Goal: Transaction & Acquisition: Purchase product/service

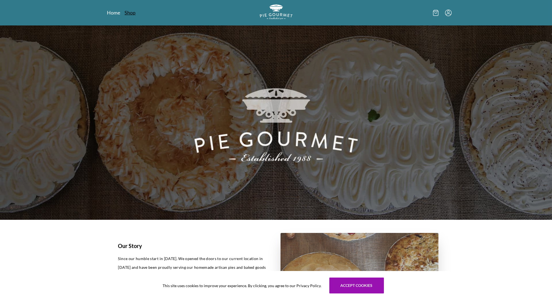
click at [131, 13] on link "Shop" at bounding box center [130, 12] width 11 height 7
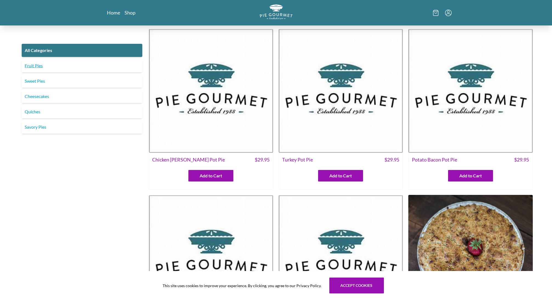
click at [39, 68] on link "Fruit Pies" at bounding box center [82, 65] width 121 height 13
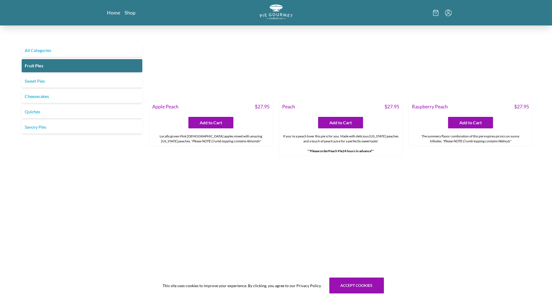
scroll to position [384, 0]
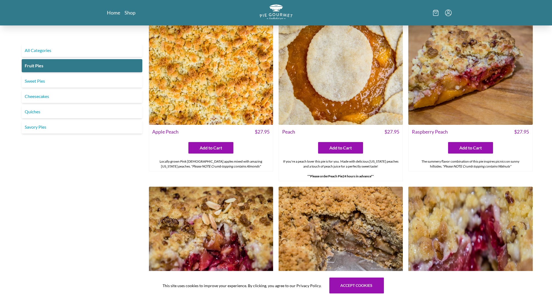
click at [350, 81] on img at bounding box center [340, 63] width 124 height 124
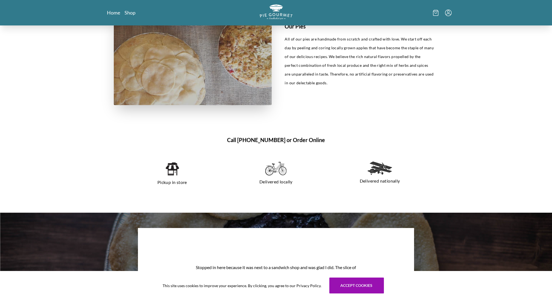
scroll to position [390, 0]
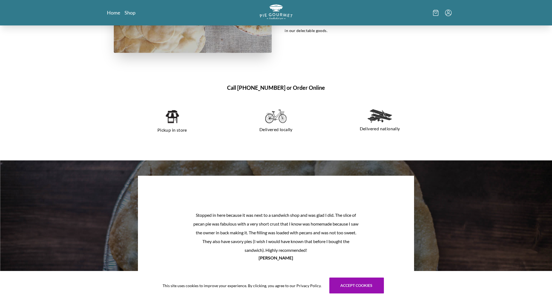
click at [175, 121] on img at bounding box center [172, 116] width 14 height 15
click at [277, 122] on img at bounding box center [275, 116] width 21 height 14
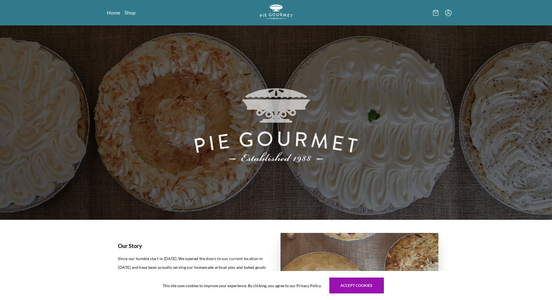
scroll to position [0, 0]
